Goal: Task Accomplishment & Management: Use online tool/utility

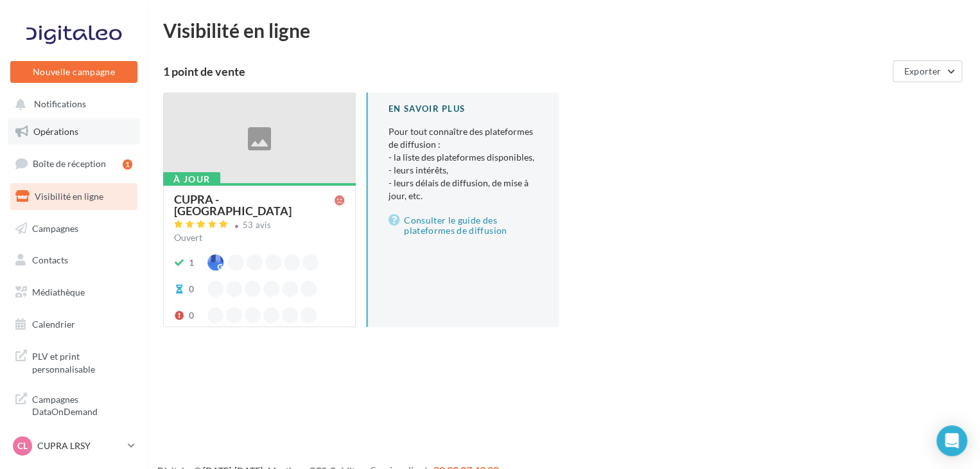
click at [69, 136] on span "Opérations" at bounding box center [55, 131] width 45 height 11
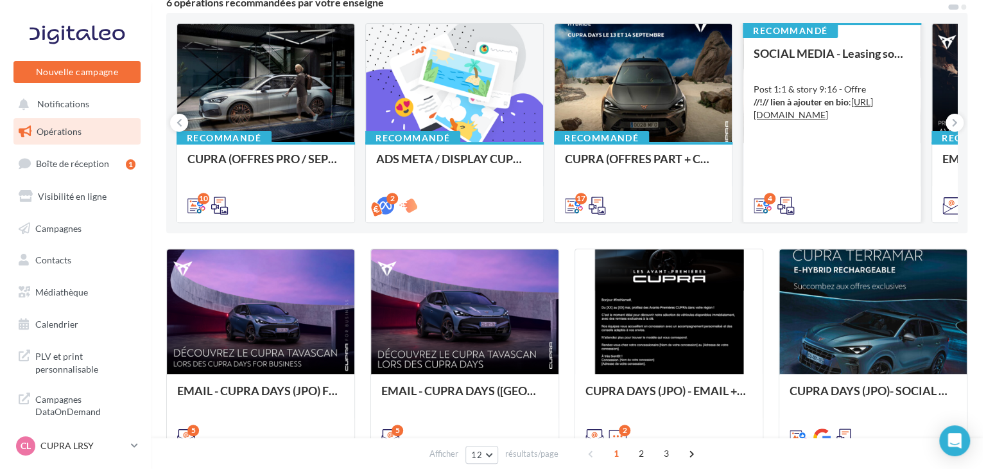
scroll to position [64, 0]
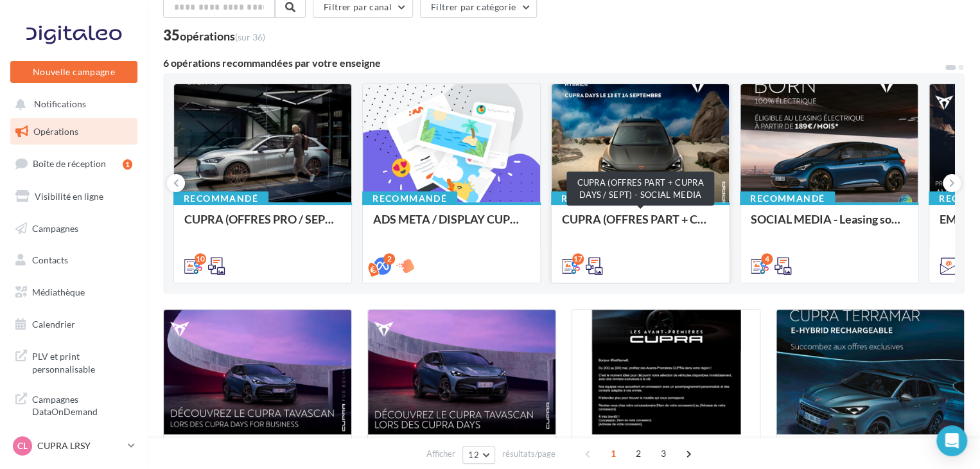
click at [690, 234] on div "CUPRA (OFFRES PART + CUPRA DAYS / SEPT) - SOCIAL MEDIA" at bounding box center [640, 225] width 157 height 26
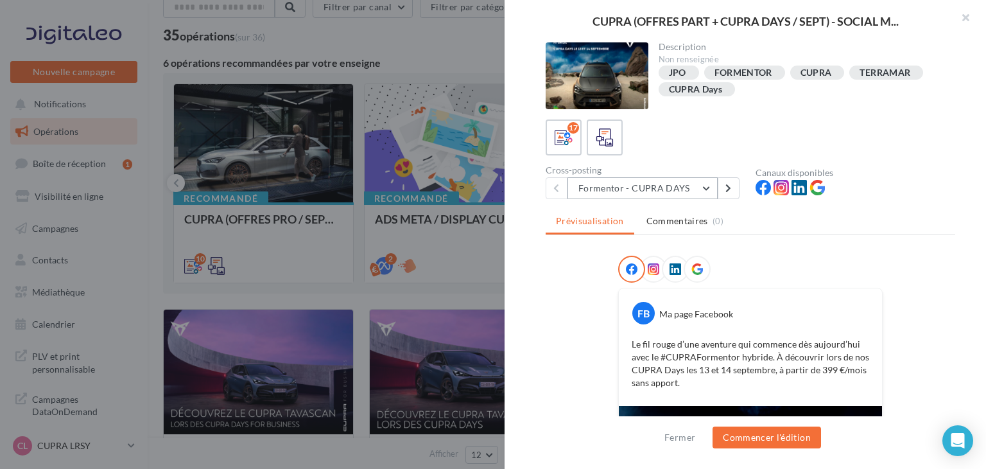
click at [688, 191] on button "Formentor - CUPRA DAYS" at bounding box center [642, 188] width 150 height 22
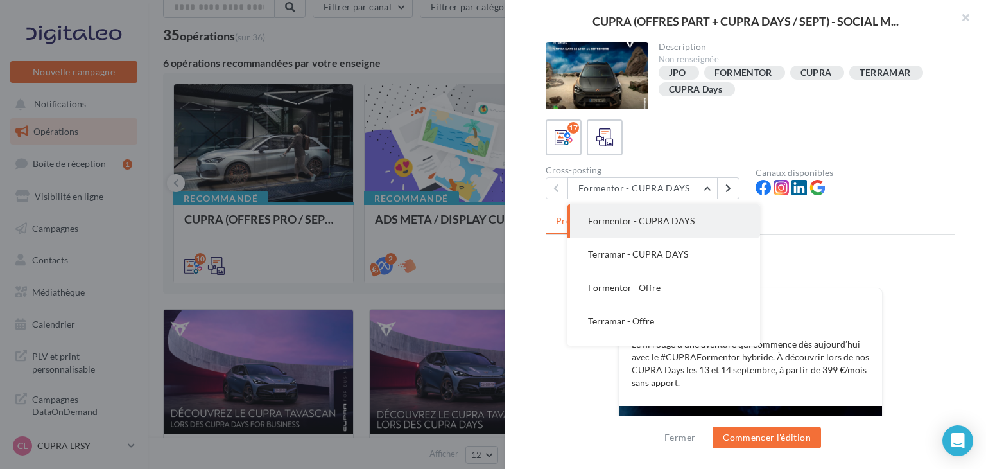
click at [840, 254] on div "Prévisualisation Commentaires (0) FB Ma page Facebook Le fil rouge d’une aventu…" at bounding box center [751, 319] width 410 height 220
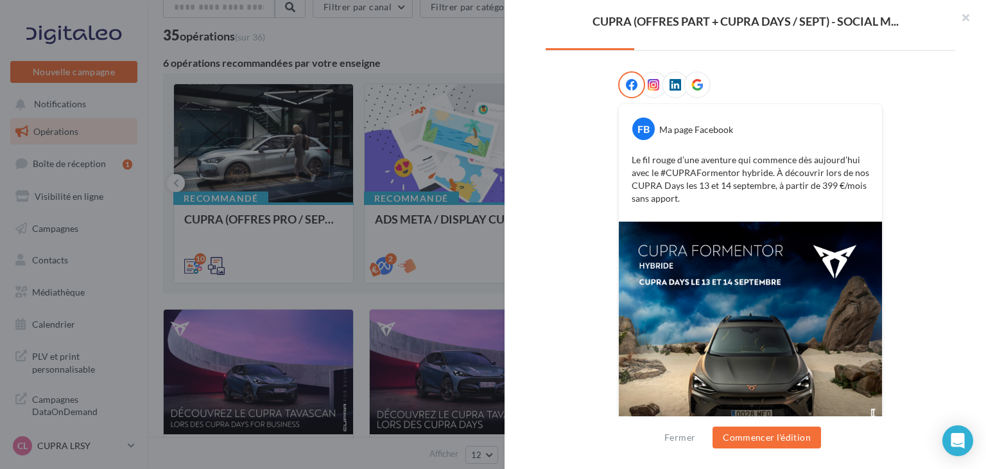
scroll to position [128, 0]
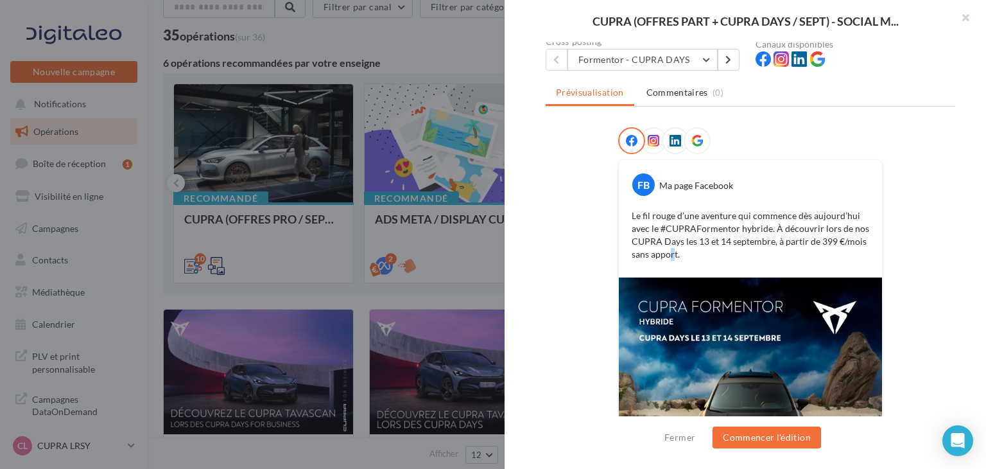
click at [669, 250] on p "Le fil rouge d’une aventure qui commence dès aujourd’hui avec le #CUPRAFormento…" at bounding box center [751, 234] width 238 height 51
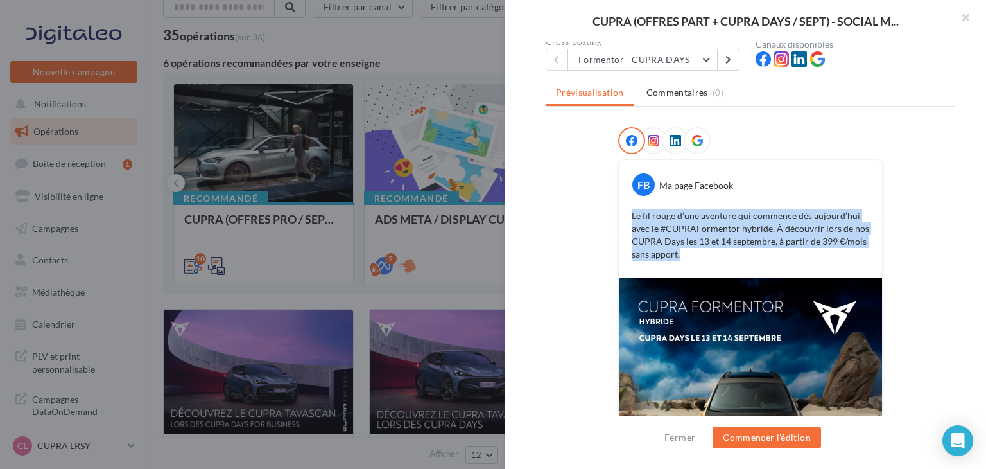
drag, startPoint x: 676, startPoint y: 251, endPoint x: 623, endPoint y: 213, distance: 65.4
click at [623, 213] on div "Le fil rouge d’une aventure qui commence dès aujourd’hui avec le #CUPRAFormento…" at bounding box center [750, 235] width 257 height 58
copy p "Le fil rouge d’une aventure qui commence dès aujourd’hui avec le #CUPRAFormento…"
